Goal: Information Seeking & Learning: Learn about a topic

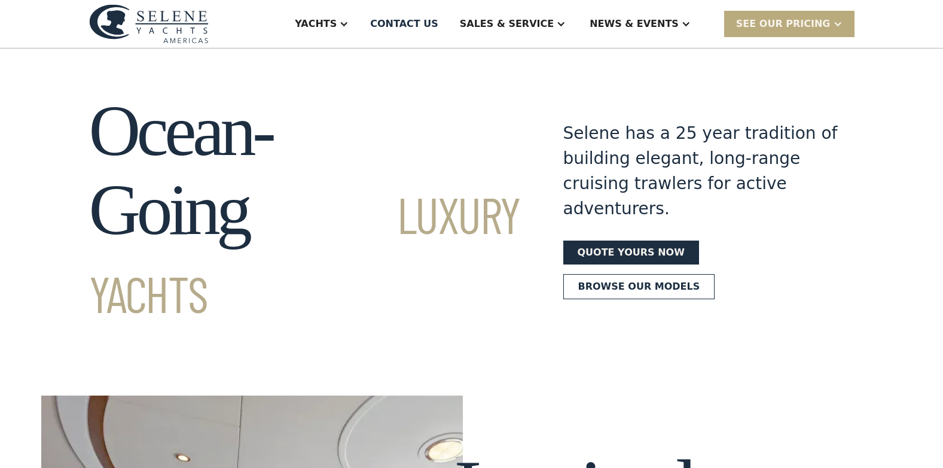
click at [803, 25] on div "SEE Our Pricing" at bounding box center [783, 24] width 95 height 14
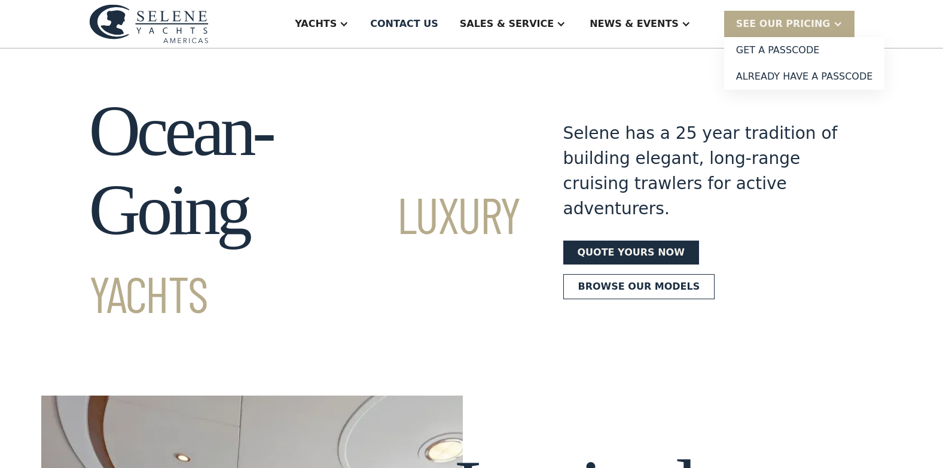
click at [924, 90] on section "Ocean-Going Luxury Yachts Selene has a 25 year tradition of building elegant, l…" at bounding box center [471, 188] width 943 height 280
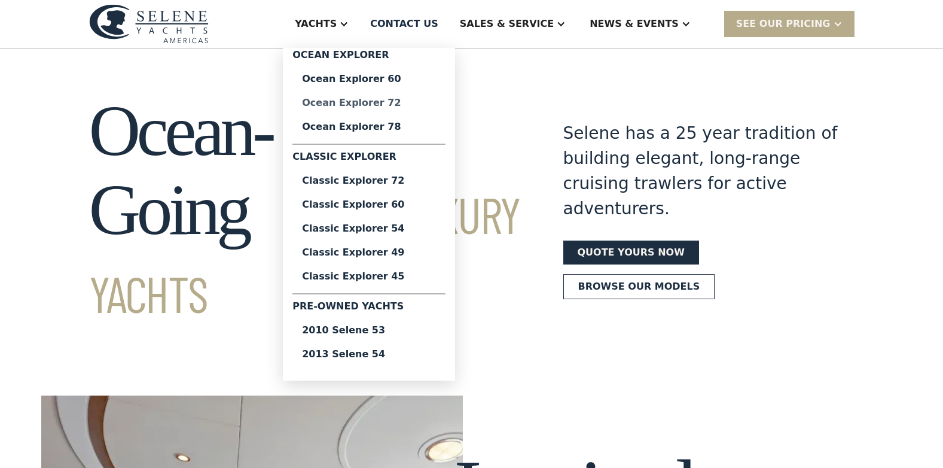
click at [401, 103] on div "Ocean Explorer 72" at bounding box center [369, 103] width 134 height 10
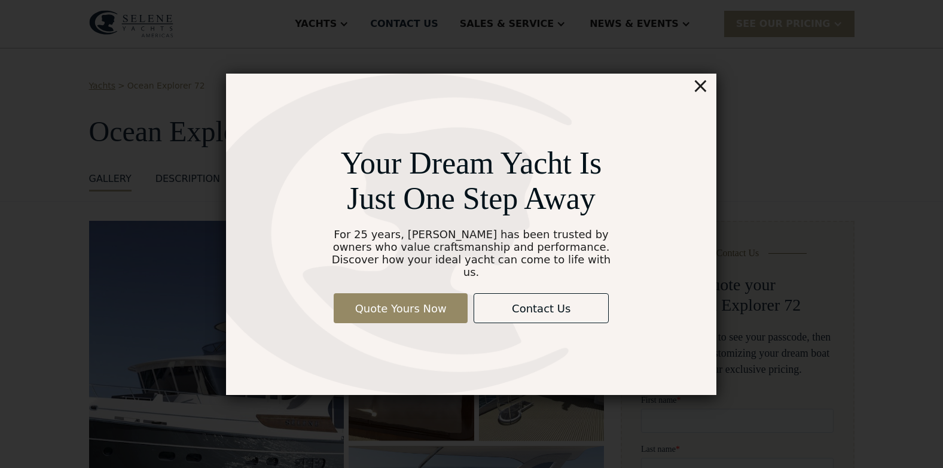
click at [702, 95] on div "×" at bounding box center [700, 86] width 17 height 24
